Goal: Information Seeking & Learning: Learn about a topic

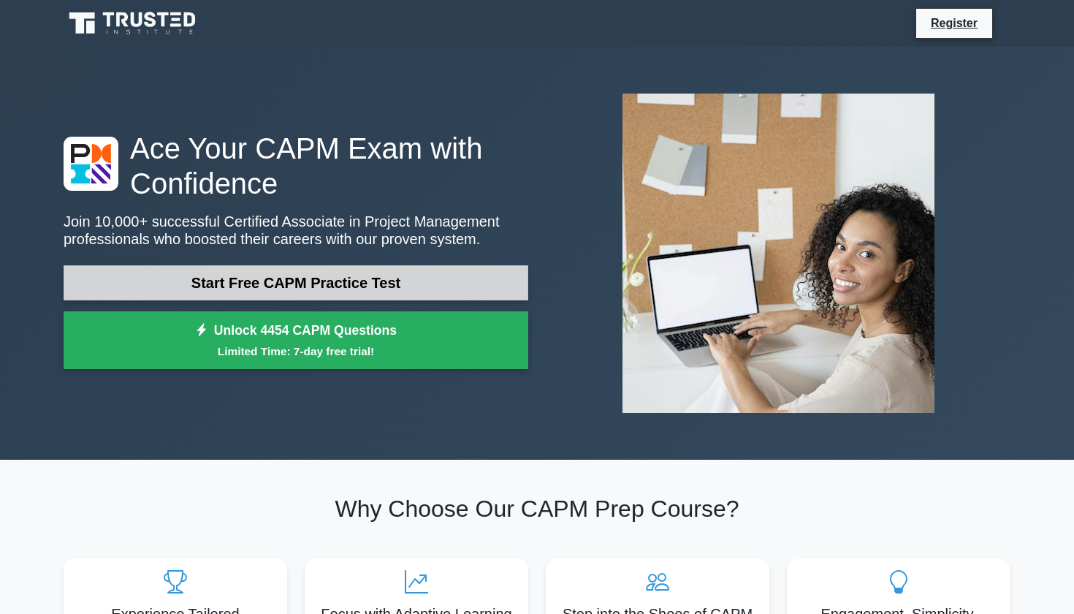
click at [264, 289] on link "Start Free CAPM Practice Test" at bounding box center [296, 282] width 465 height 35
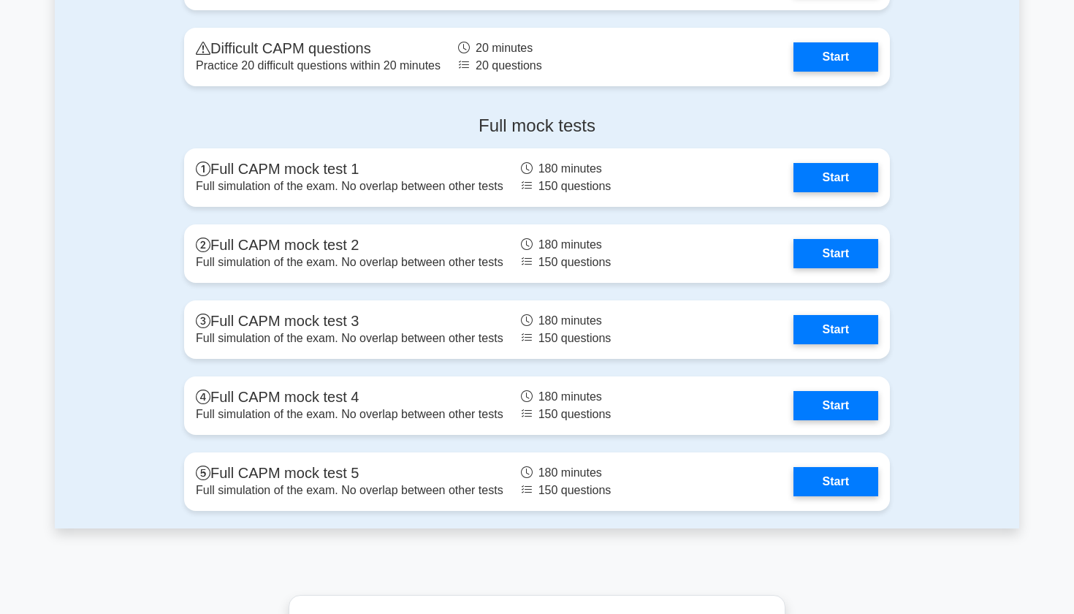
scroll to position [3800, 0]
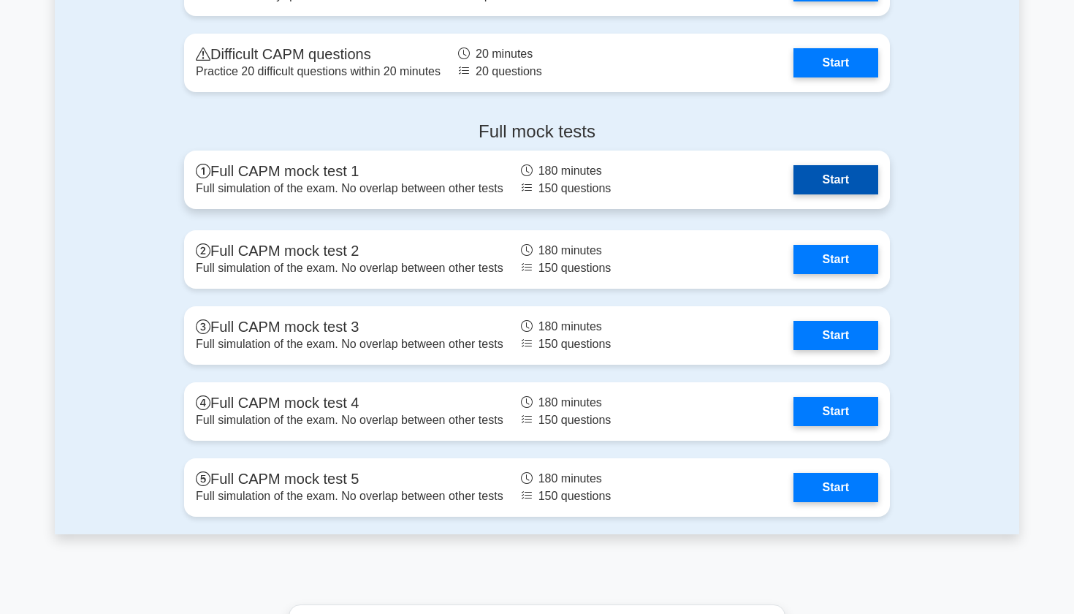
click at [822, 168] on link "Start" at bounding box center [836, 179] width 85 height 29
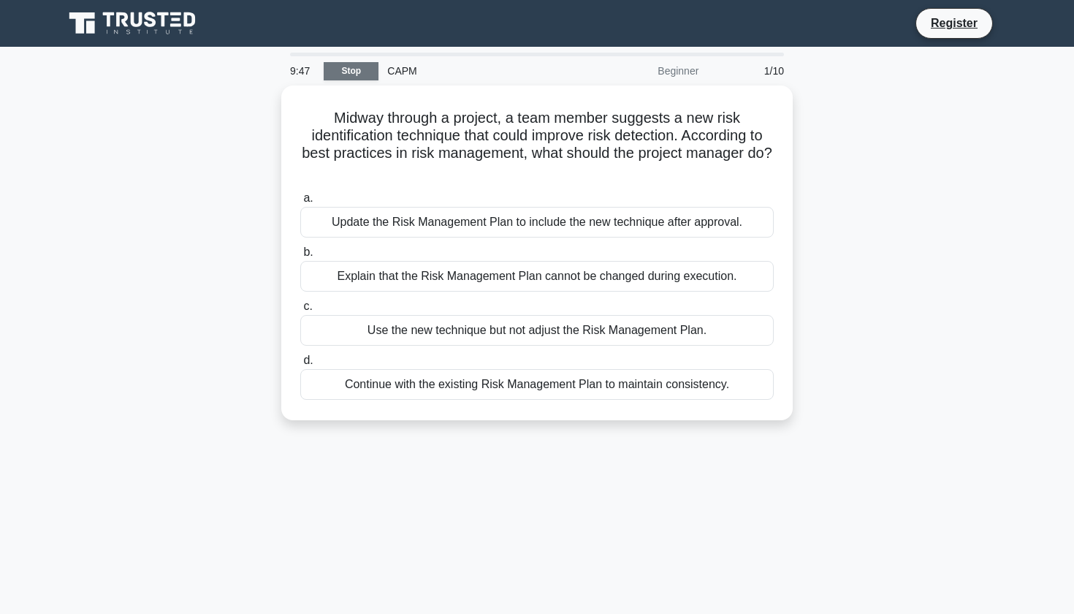
click at [348, 76] on link "Stop" at bounding box center [351, 71] width 55 height 18
click at [166, 29] on icon at bounding box center [134, 24] width 140 height 28
